Goal: Book appointment/travel/reservation

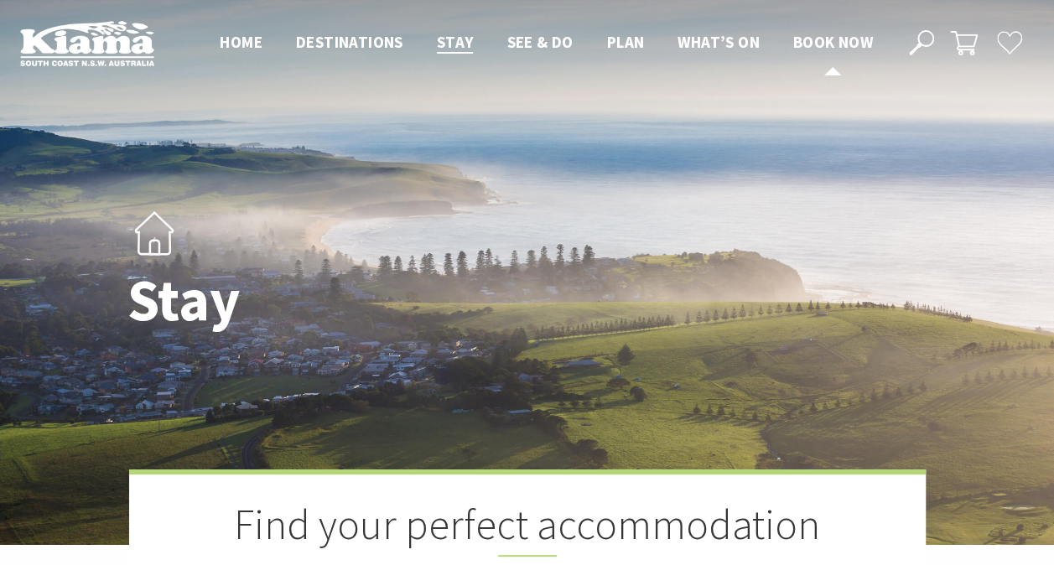
click at [837, 39] on span "Book now" at bounding box center [833, 42] width 80 height 20
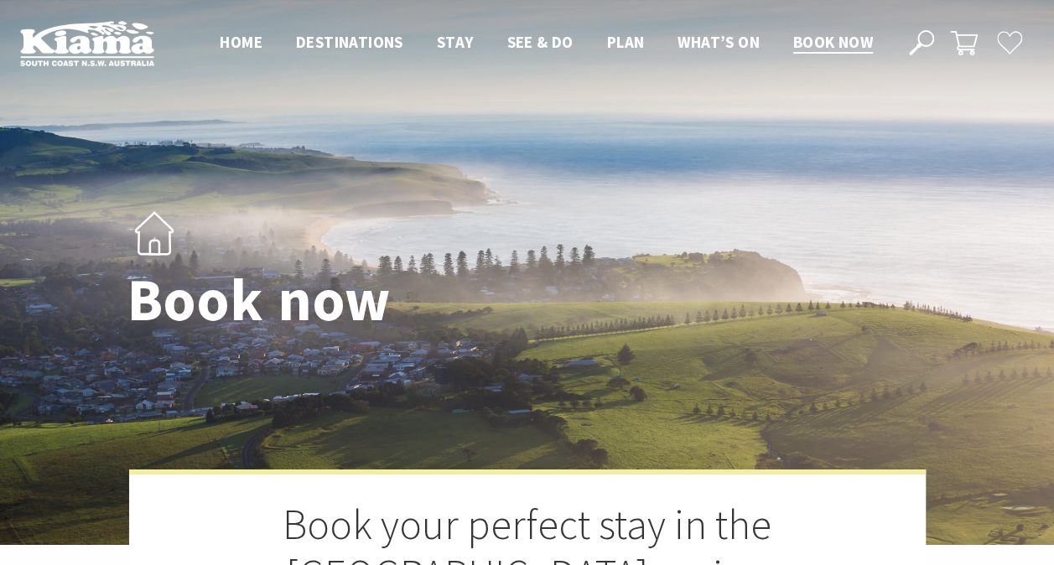
select select "3"
select select "2"
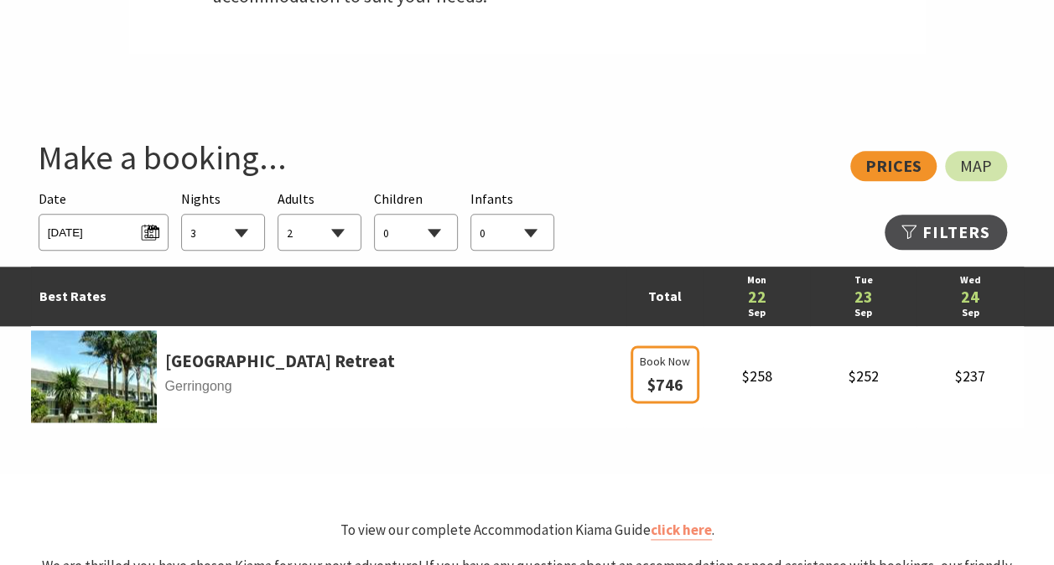
scroll to position [868, 0]
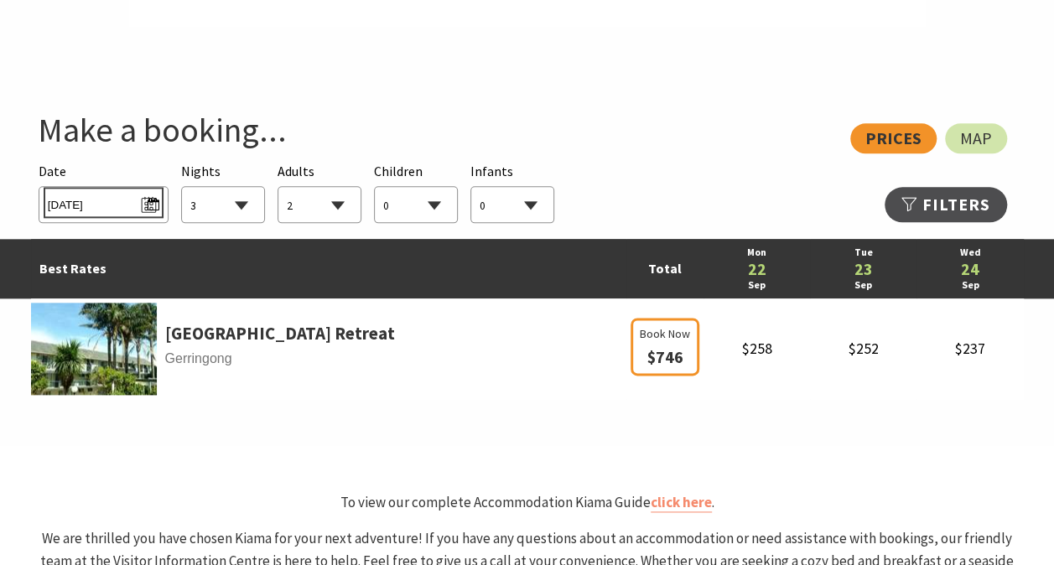
click at [145, 205] on span "Mon 22/09/2025" at bounding box center [103, 202] width 111 height 23
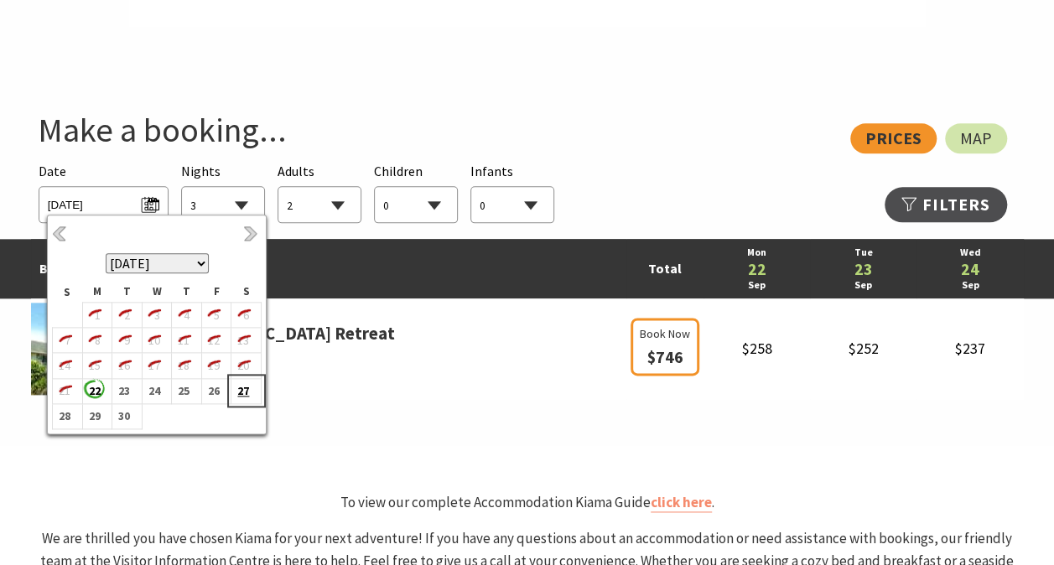
click at [246, 391] on b "27" at bounding box center [242, 391] width 22 height 22
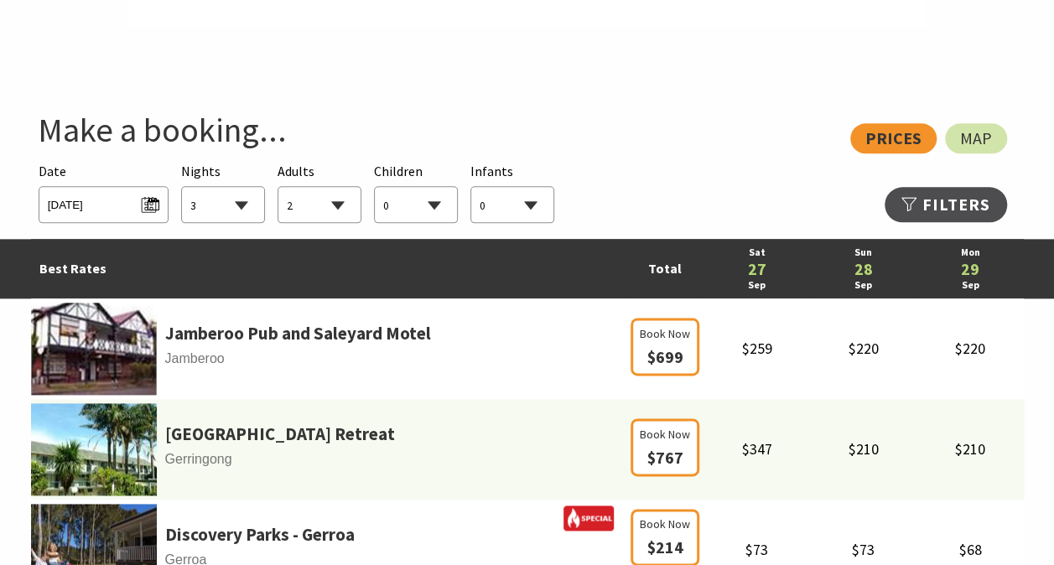
click at [246, 206] on select "1 2 3 4 5 6 7 8 9 10 11 12 13 14 15 16 17 18 19 20 21 22 23 24 25 26 27 28 29 30" at bounding box center [223, 205] width 82 height 37
select select "2"
click at [182, 187] on select "1 2 3 4 5 6 7 8 9 10 11 12 13 14 15 16 17 18 19 20 21 22 23 24 25 26 27 28 29 30" at bounding box center [223, 205] width 82 height 37
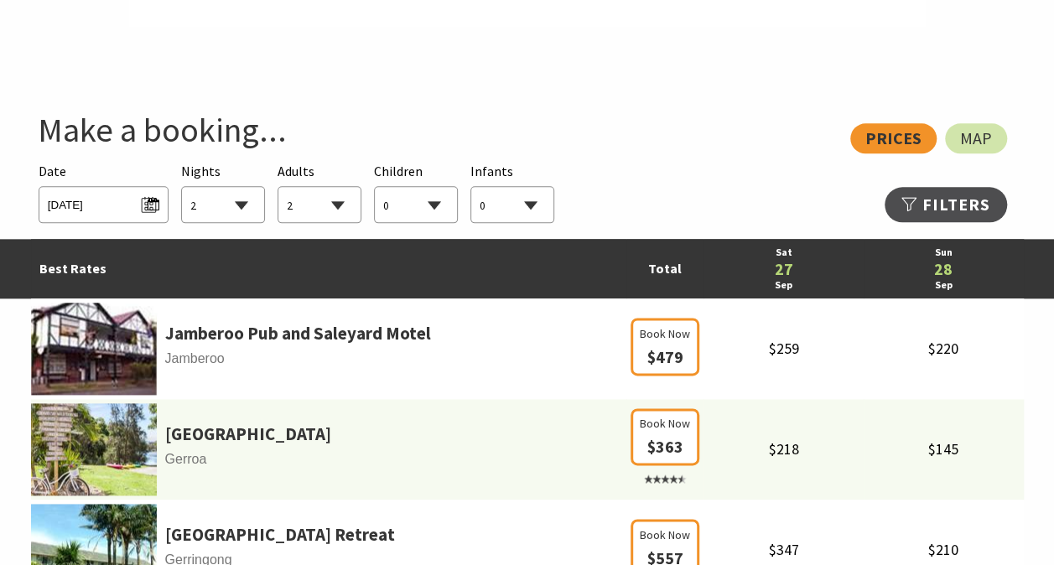
click at [409, 194] on select "0 1 2 3 4 5 6 7 8 9 10 11 12 13 14 15 16 17 18 19 20 21 22 23 24 25 26 27 28 29…" at bounding box center [416, 205] width 82 height 37
select select "2"
click at [375, 187] on select "0 1 2 3 4 5 6 7 8 9 10 11 12 13 14 15 16 17 18 19 20 21 22 23 24 25 26 27 28 29…" at bounding box center [416, 205] width 82 height 37
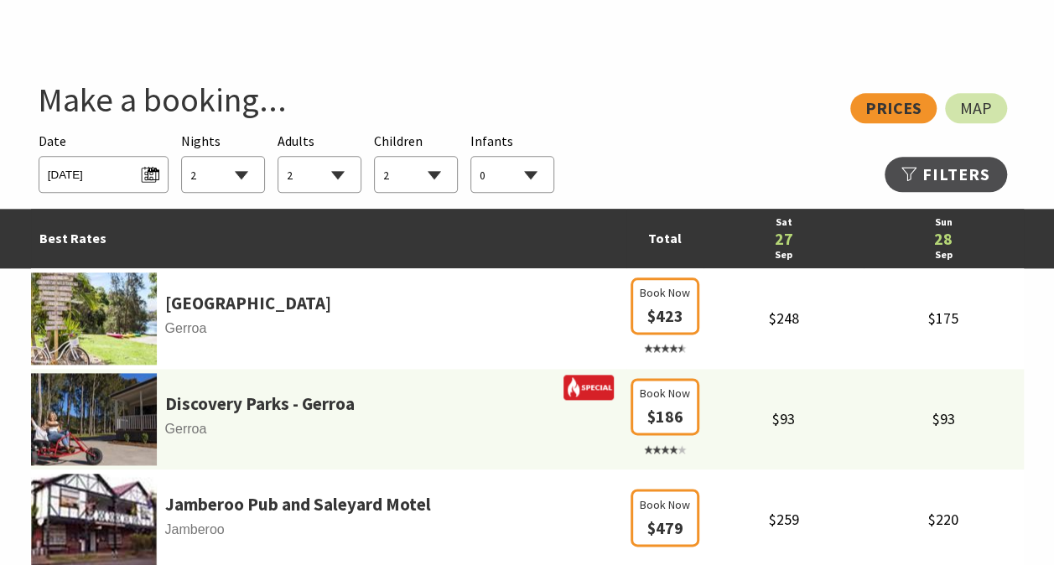
scroll to position [884, 0]
